Goal: Transaction & Acquisition: Subscribe to service/newsletter

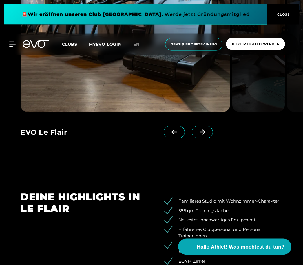
scroll to position [628, 0]
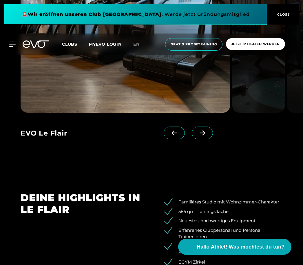
click at [209, 139] on span at bounding box center [202, 133] width 21 height 13
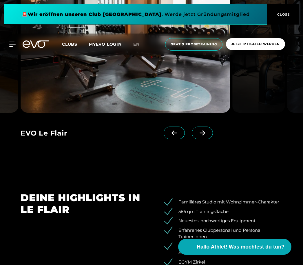
click at [205, 136] on icon at bounding box center [201, 133] width 5 height 5
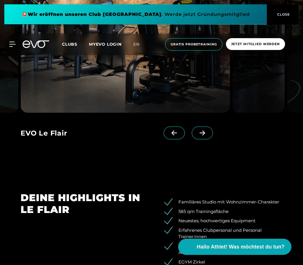
click at [202, 136] on icon at bounding box center [201, 133] width 5 height 5
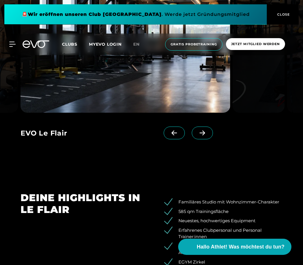
click at [202, 136] on icon at bounding box center [202, 133] width 10 height 5
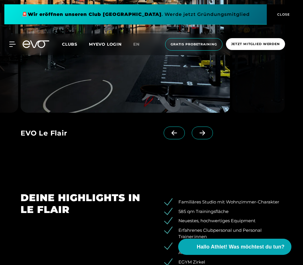
click at [207, 136] on icon at bounding box center [202, 133] width 10 height 5
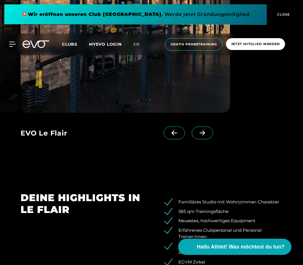
click at [205, 136] on icon at bounding box center [202, 133] width 10 height 5
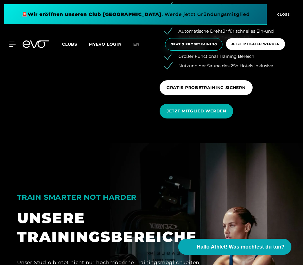
scroll to position [841, 0]
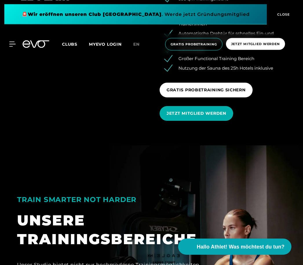
click at [193, 117] on span "JETZT MITGLIED WERDEN" at bounding box center [196, 114] width 60 height 6
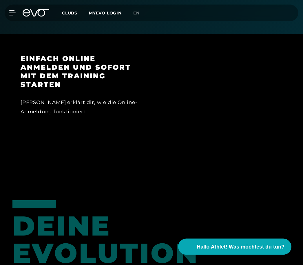
scroll to position [259, 0]
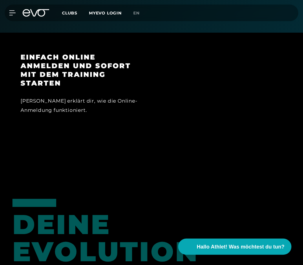
click at [231, 144] on div "Einfach online anmelden und sofort mit dem Training starten [PERSON_NAME] von E…" at bounding box center [151, 91] width 303 height 117
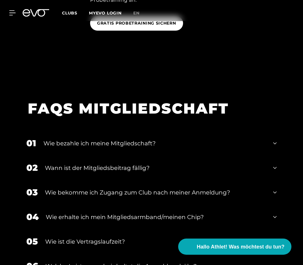
scroll to position [589, 0]
click at [278, 156] on div "01 Wie bezahle ich meine Mitgliedschaft?" at bounding box center [152, 143] width 262 height 25
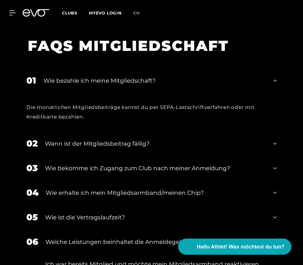
scroll to position [652, 0]
click at [277, 156] on div "02 Wann ist der Mitgliedsbeitrag fällig?" at bounding box center [152, 143] width 262 height 25
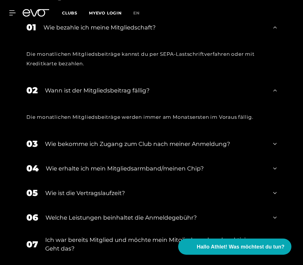
scroll to position [706, 0]
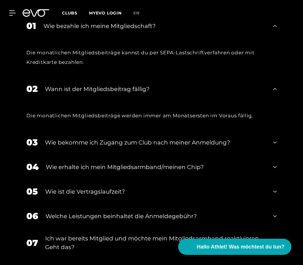
click at [275, 146] on icon at bounding box center [274, 142] width 3 height 7
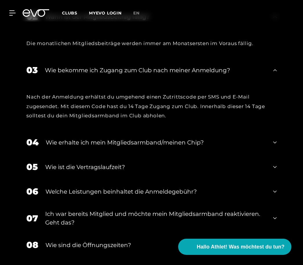
scroll to position [785, 0]
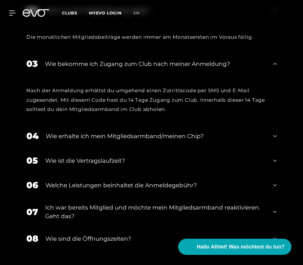
click at [276, 140] on icon at bounding box center [274, 136] width 3 height 7
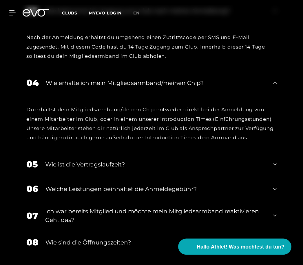
scroll to position [841, 0]
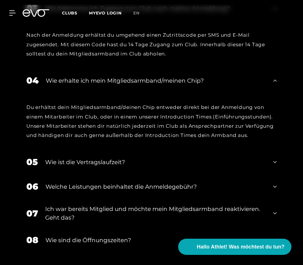
click at [275, 166] on icon at bounding box center [274, 162] width 3 height 7
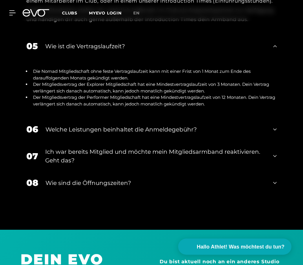
scroll to position [957, 0]
click at [275, 133] on icon at bounding box center [274, 129] width 3 height 7
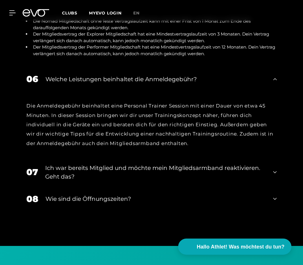
scroll to position [1007, 0]
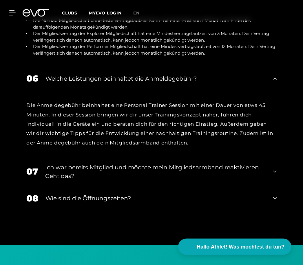
click at [276, 187] on div "07 Ich war bereits Mitglied und möchte mein Mitgliedsarmband reaktivieren. Geht…" at bounding box center [152, 172] width 262 height 29
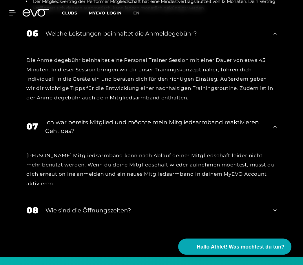
scroll to position [1053, 0]
click at [274, 214] on icon at bounding box center [274, 210] width 3 height 7
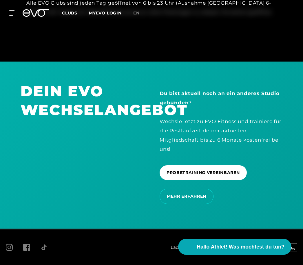
scroll to position [1300, 0]
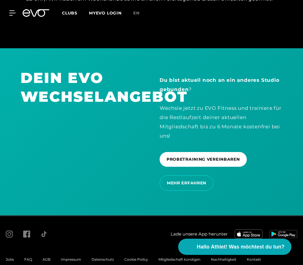
click at [193, 186] on span "MEHR ERFAHREN" at bounding box center [186, 183] width 39 height 6
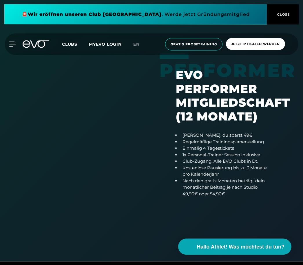
scroll to position [431, 0]
click at [280, 204] on div "EVO Performer Mitgliedschaft (12 Monate) [PERSON_NAME]: du sparst 49€ Regelmäßi…" at bounding box center [220, 129] width 139 height 151
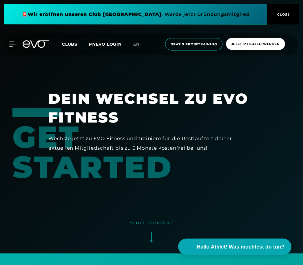
scroll to position [0, 0]
